Goal: Task Accomplishment & Management: Manage account settings

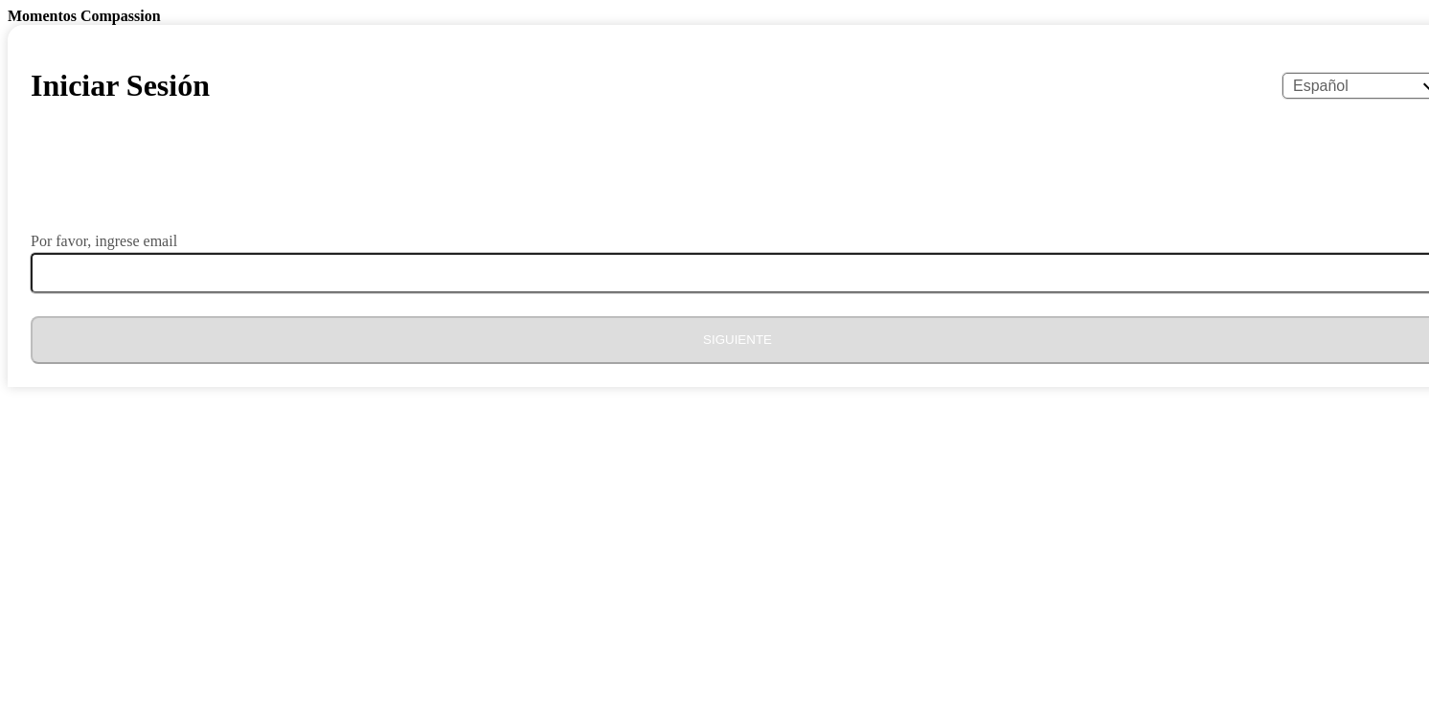
select select "es"
click at [1282, 99] on select "English Español Français አማርኛ ဗမာ bahasa Indonesia Oromiffa Português සිංහල Kis…" at bounding box center [1363, 86] width 162 height 26
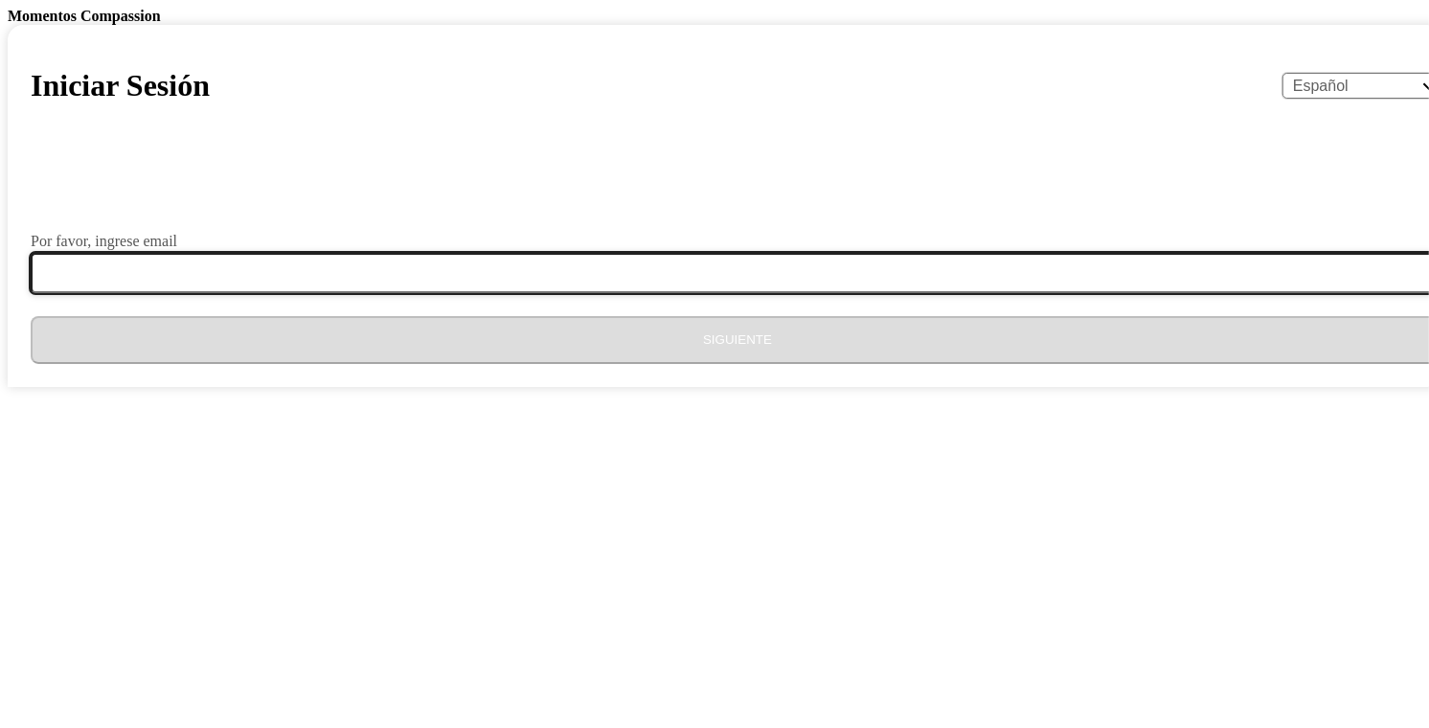
click at [539, 293] on input "Por favor, ingrese email" at bounding box center [749, 273] width 1436 height 40
type input "[EMAIL_ADDRESS][DOMAIN_NAME]"
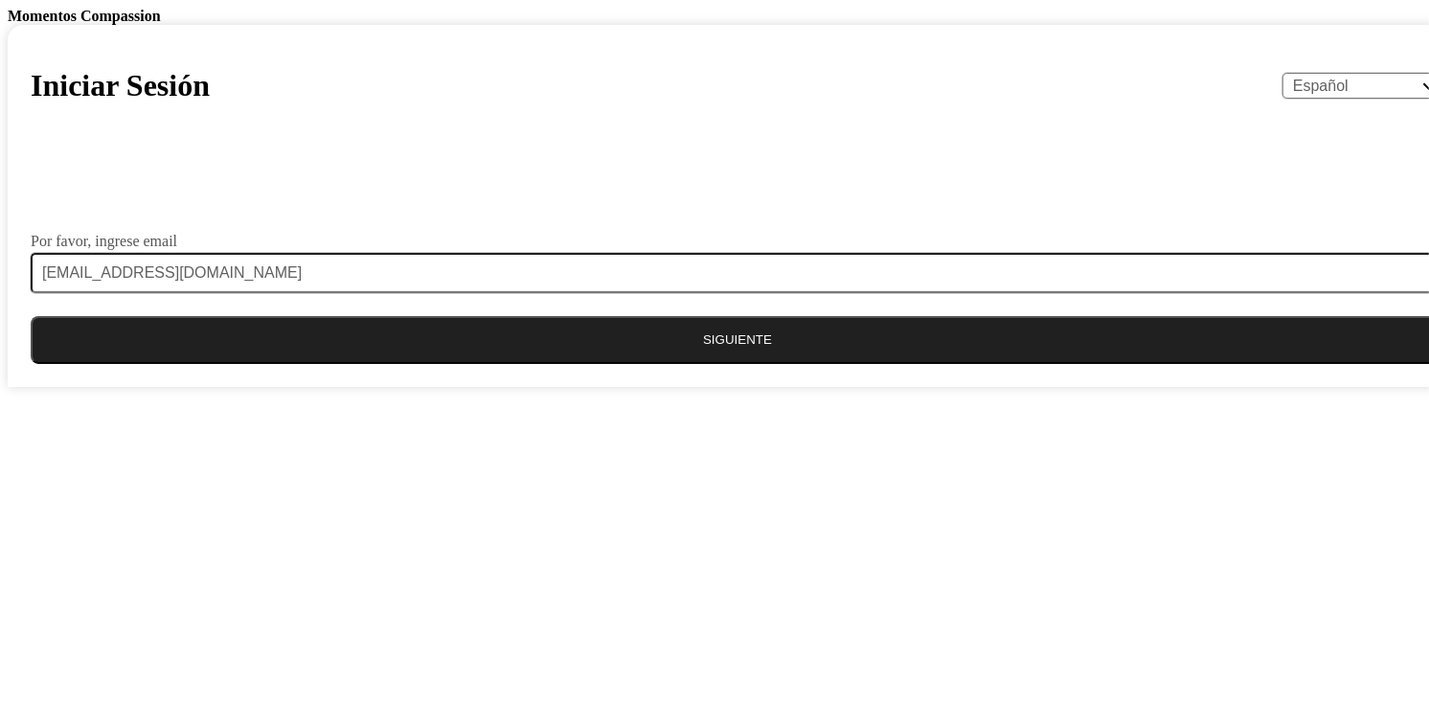
click at [716, 364] on button "Siguiente" at bounding box center [737, 340] width 1413 height 48
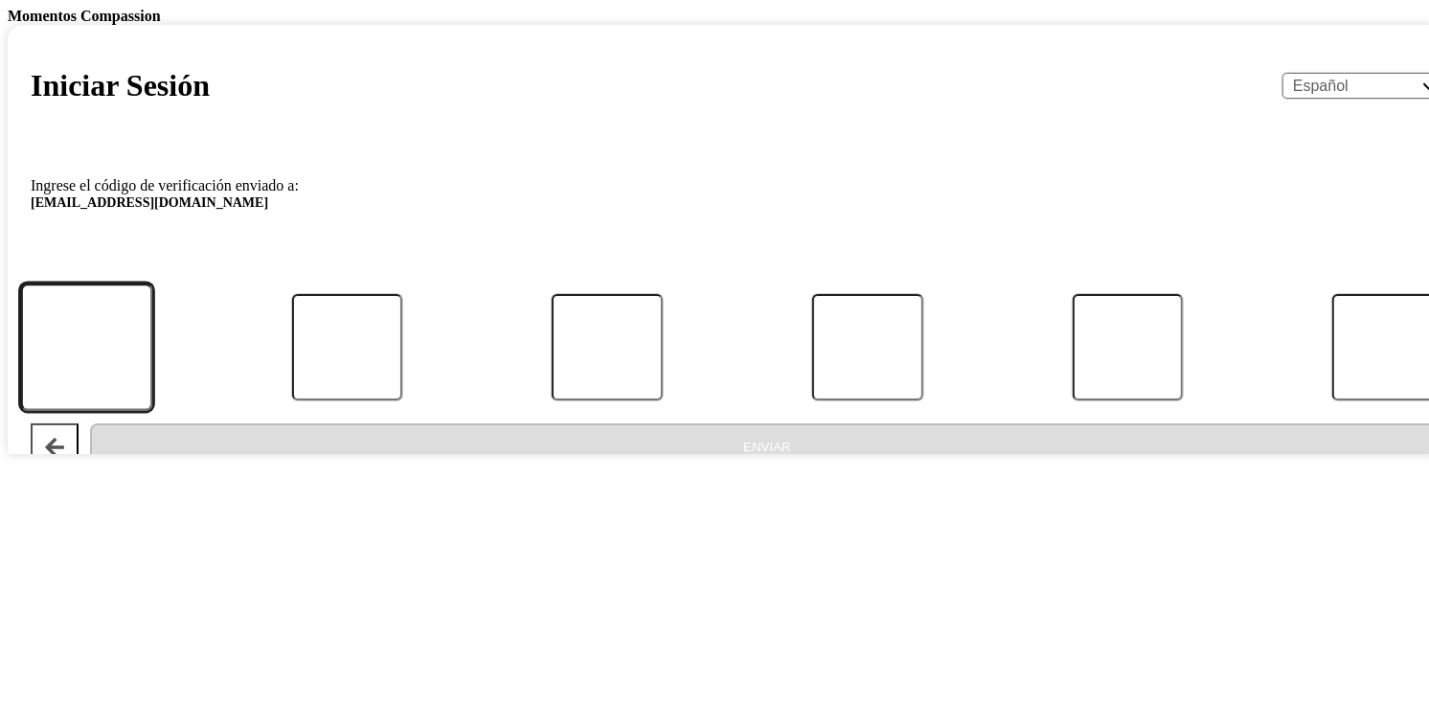
click at [153, 411] on input "Código" at bounding box center [87, 346] width 132 height 127
type input "5"
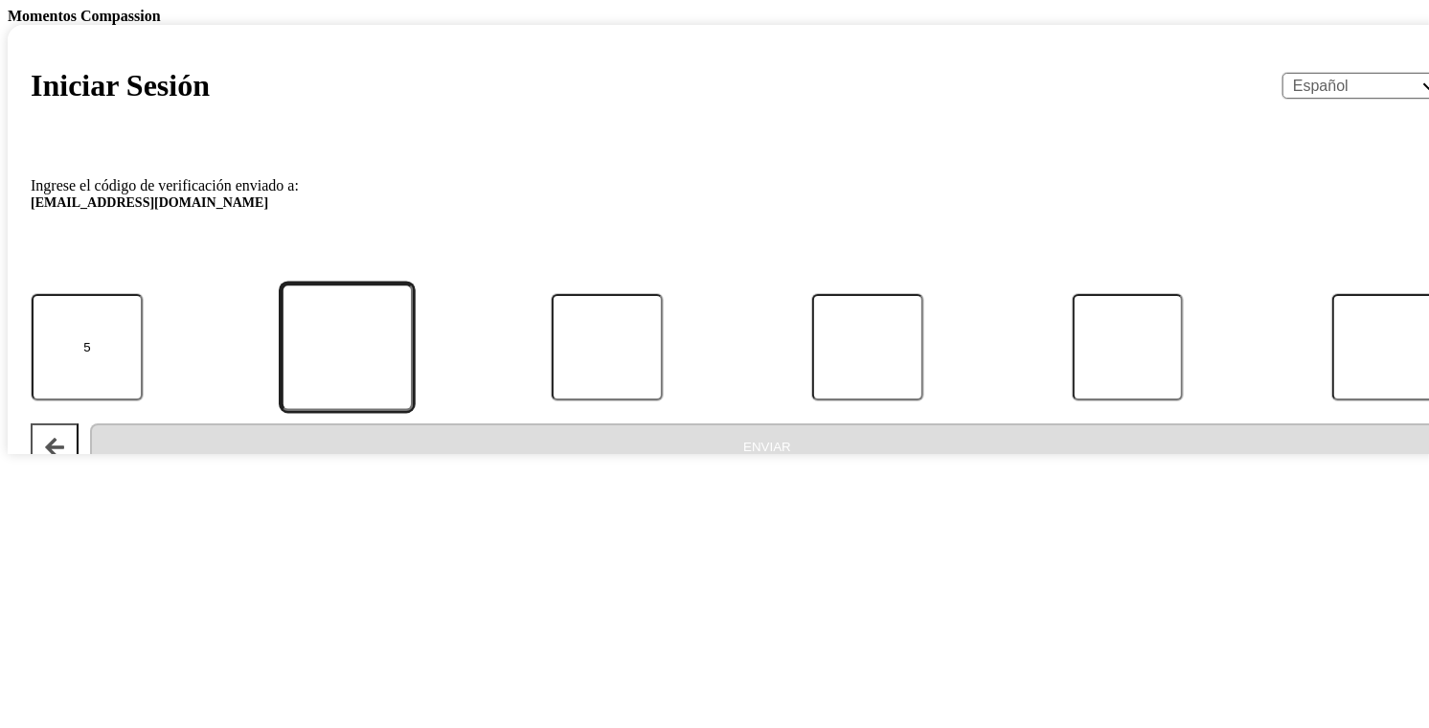
type input "6"
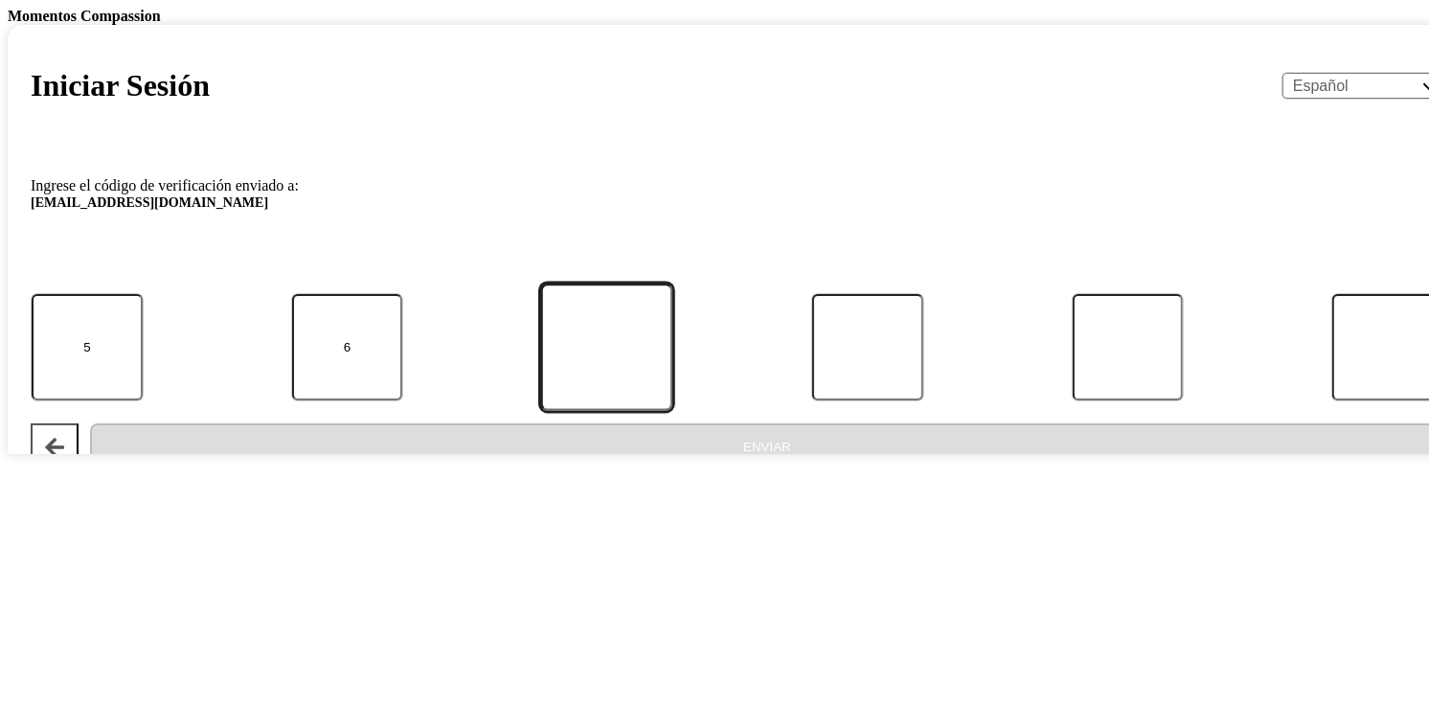
type input "7"
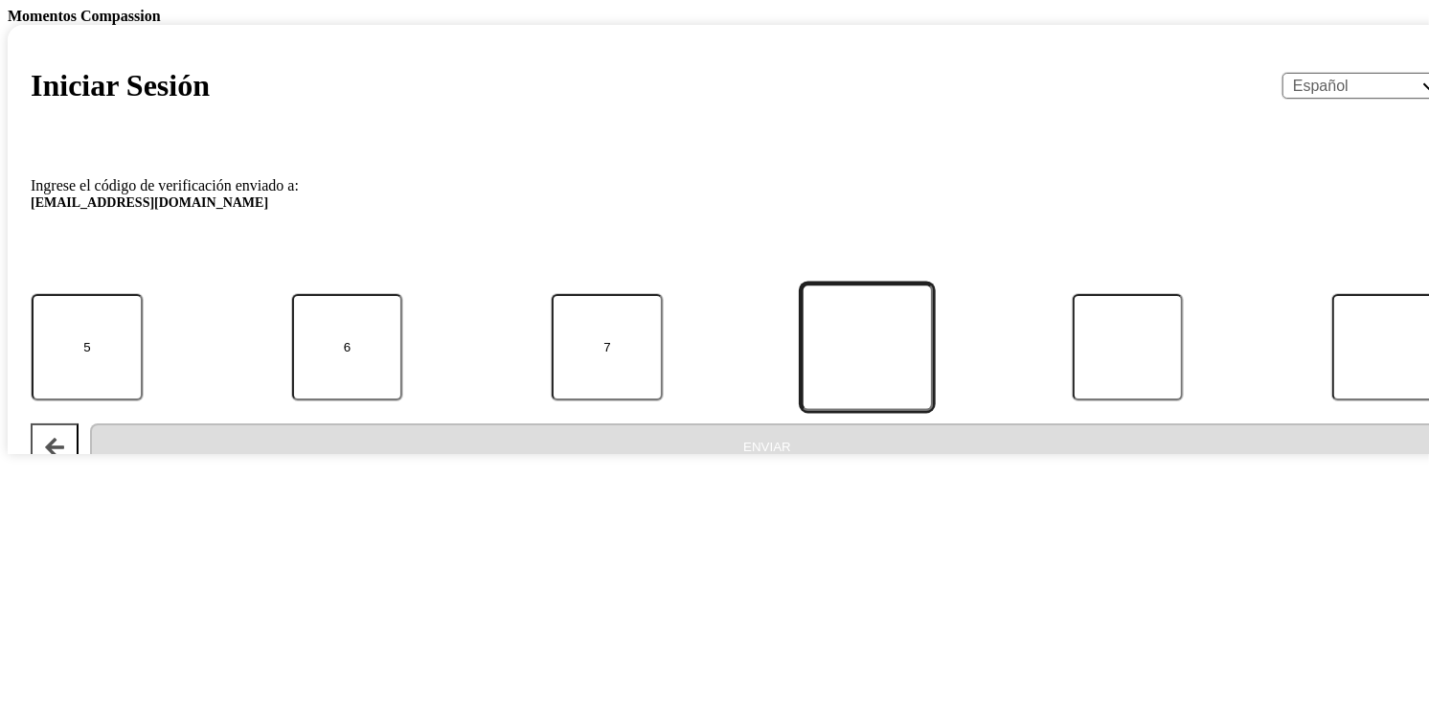
type input "8"
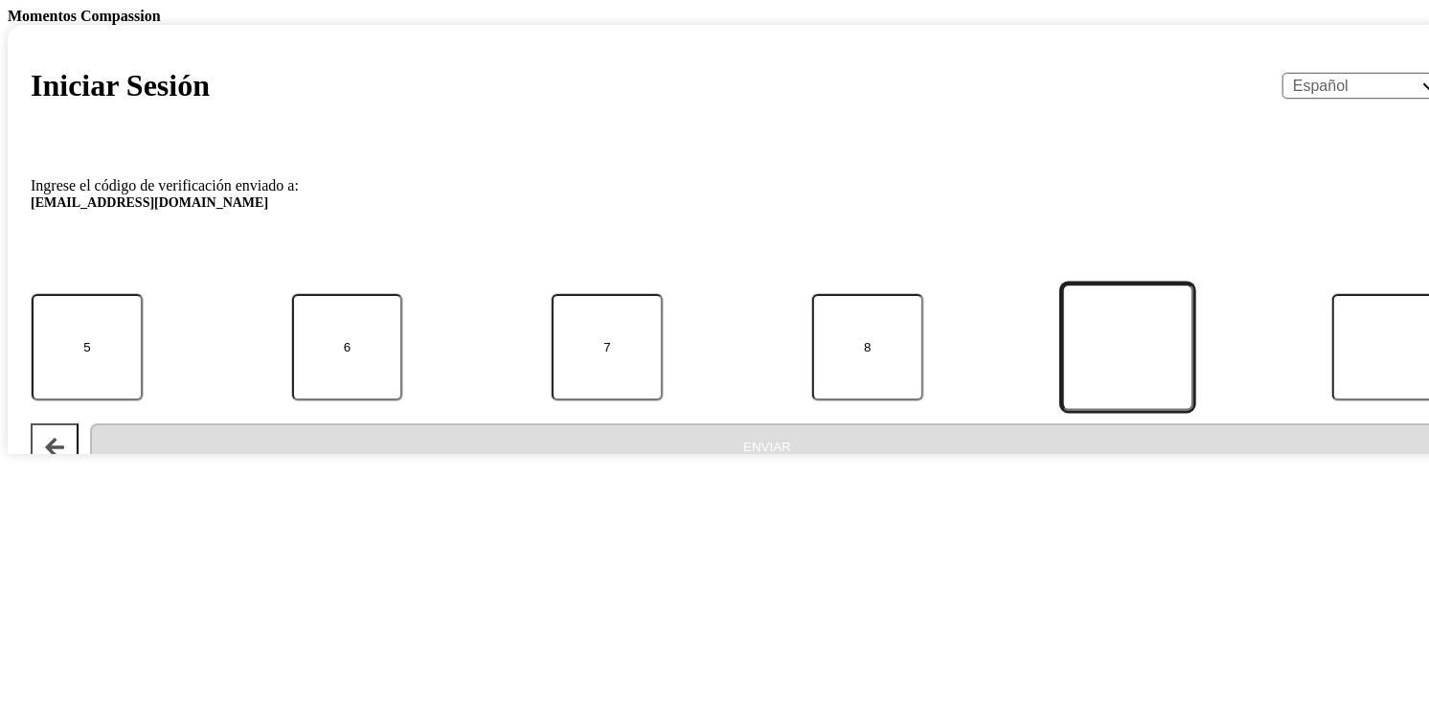
type input "2"
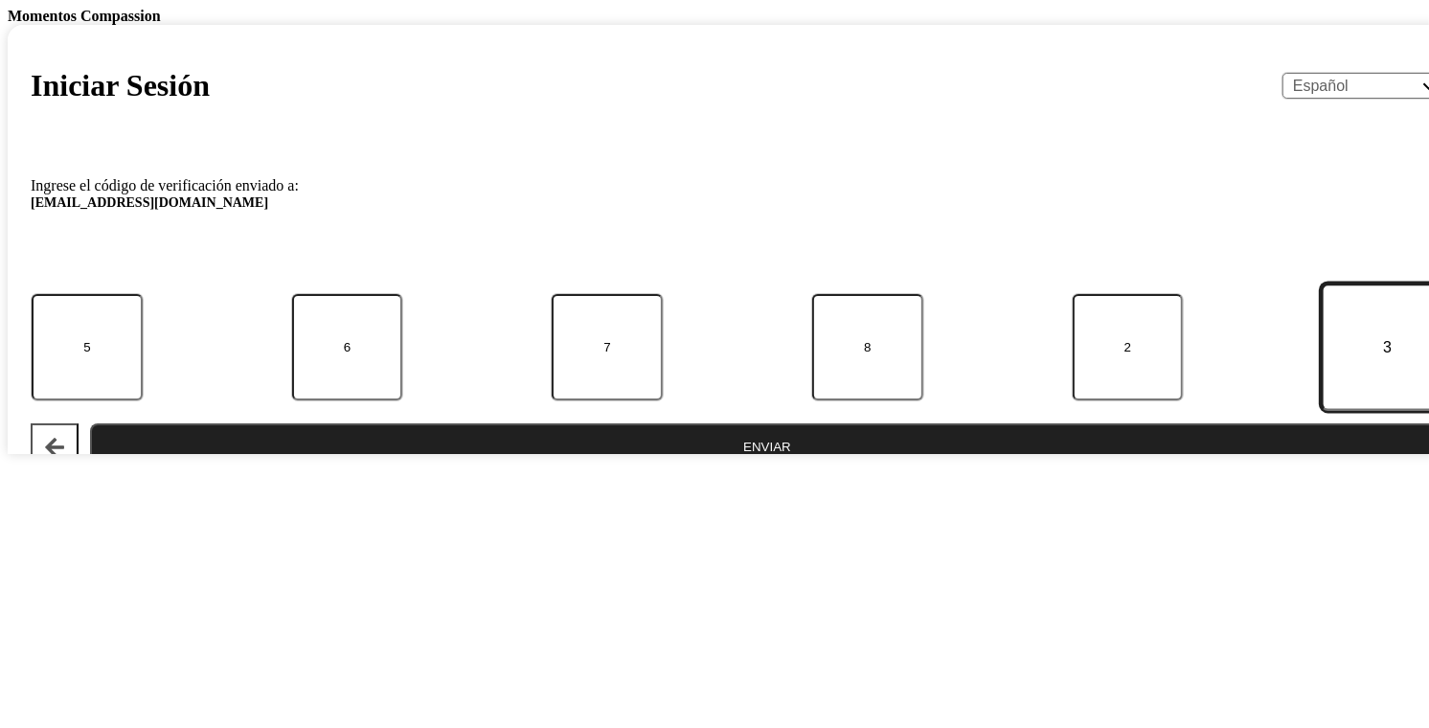
type input "3"
click at [759, 471] on button "Enviar" at bounding box center [767, 447] width 1354 height 48
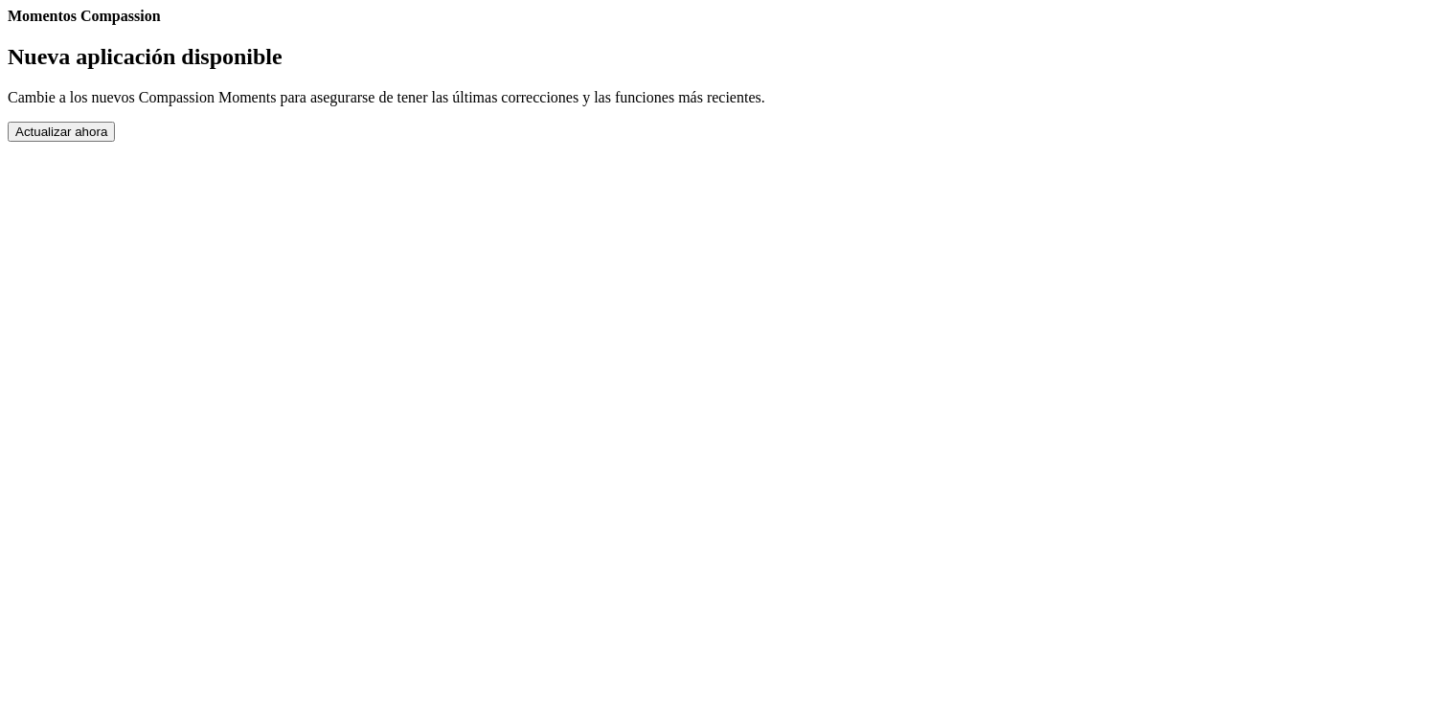
click at [115, 142] on button "Actualizar ahora" at bounding box center [61, 132] width 107 height 20
